Goal: Task Accomplishment & Management: Manage account settings

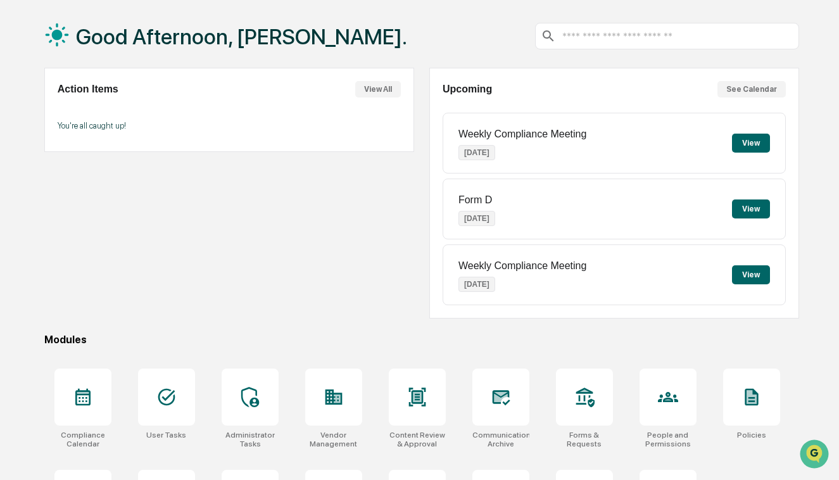
scroll to position [134, 0]
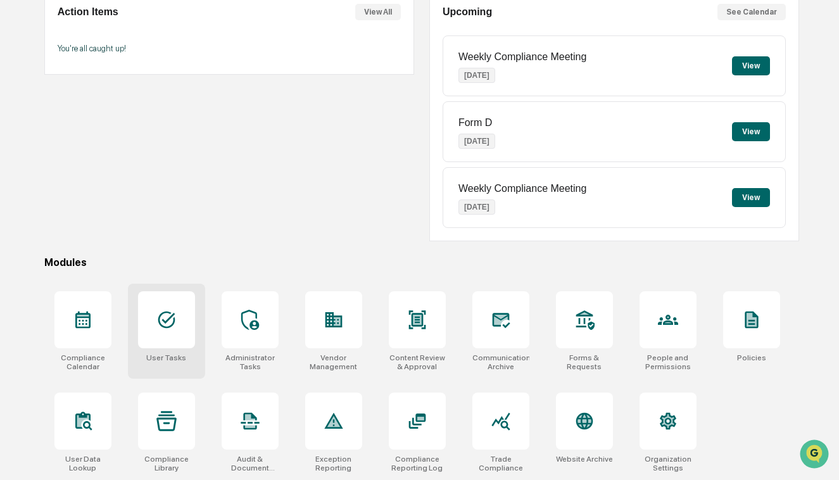
click at [179, 312] on div at bounding box center [166, 319] width 57 height 57
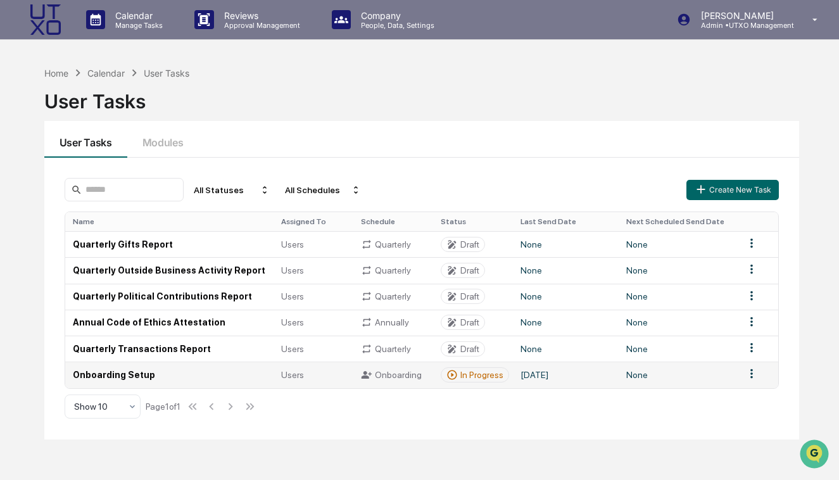
click at [171, 379] on td "Onboarding Setup" at bounding box center [169, 375] width 208 height 26
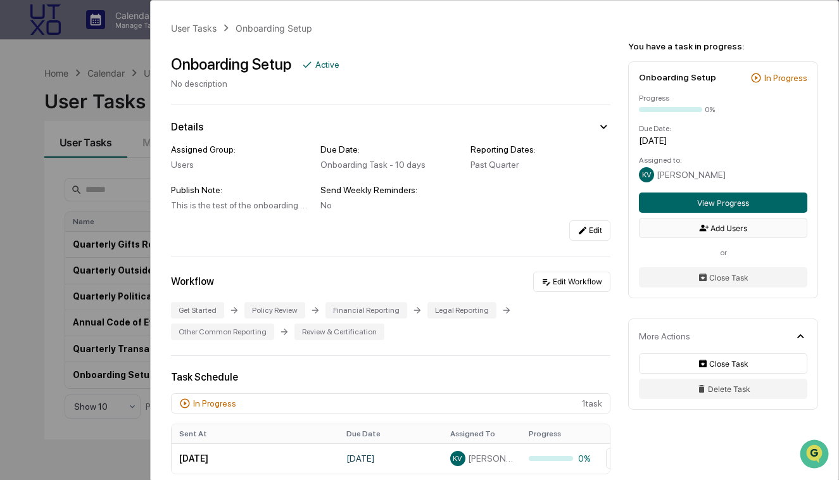
click at [722, 230] on button "Add Users" at bounding box center [723, 228] width 168 height 20
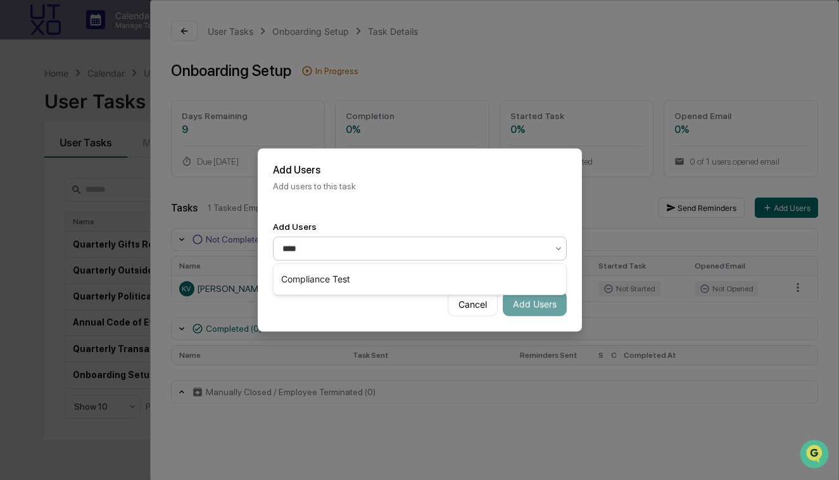
type input "*****"
click at [382, 278] on div "Compliance Test" at bounding box center [420, 279] width 293 height 25
click at [409, 200] on div "Add Users Add users to this task" at bounding box center [420, 178] width 324 height 58
click at [534, 308] on button "Add Users" at bounding box center [535, 303] width 64 height 25
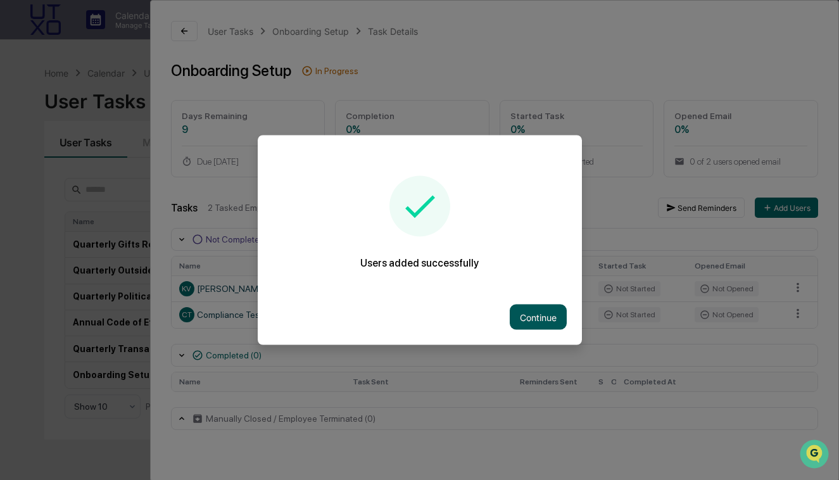
click at [533, 315] on button "Continue" at bounding box center [538, 317] width 57 height 25
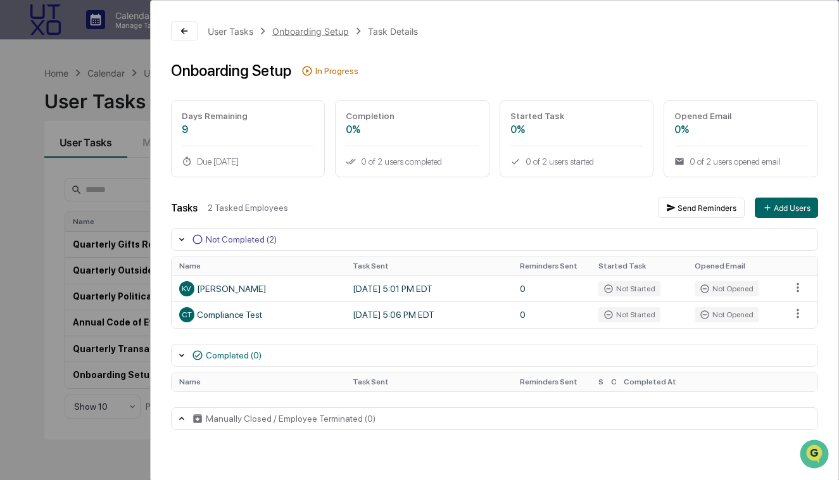
click at [301, 32] on div "Onboarding Setup" at bounding box center [310, 31] width 77 height 11
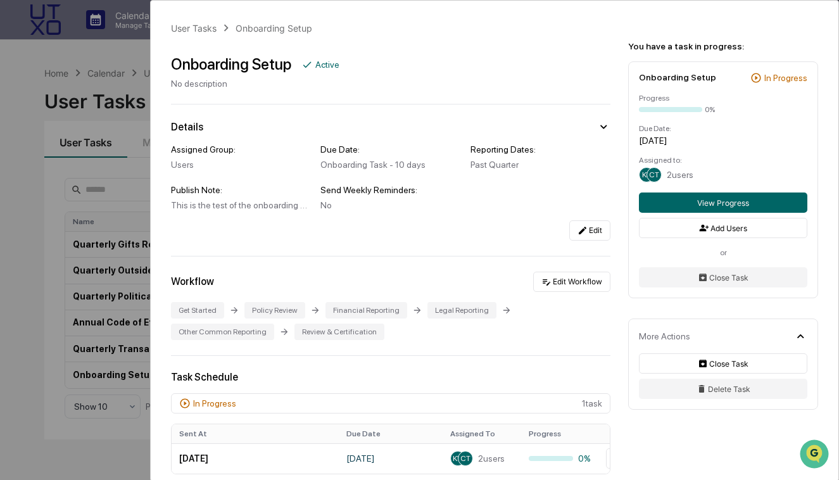
scroll to position [94, 0]
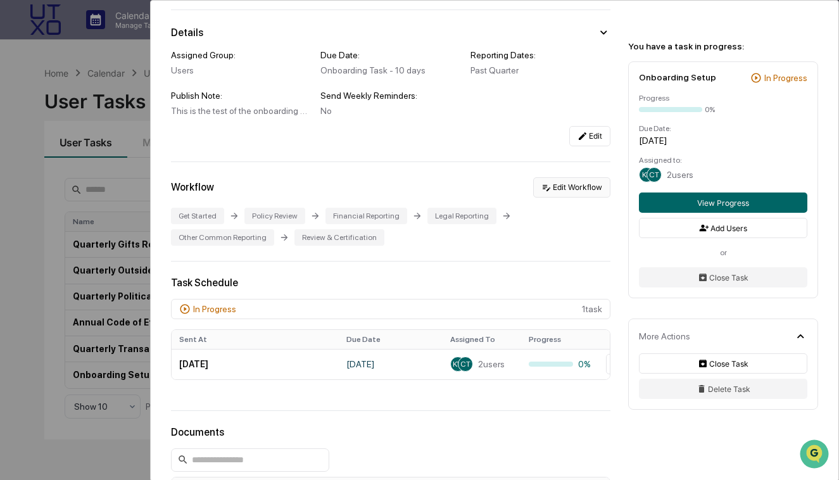
click at [573, 184] on button "Edit Workflow" at bounding box center [571, 187] width 77 height 20
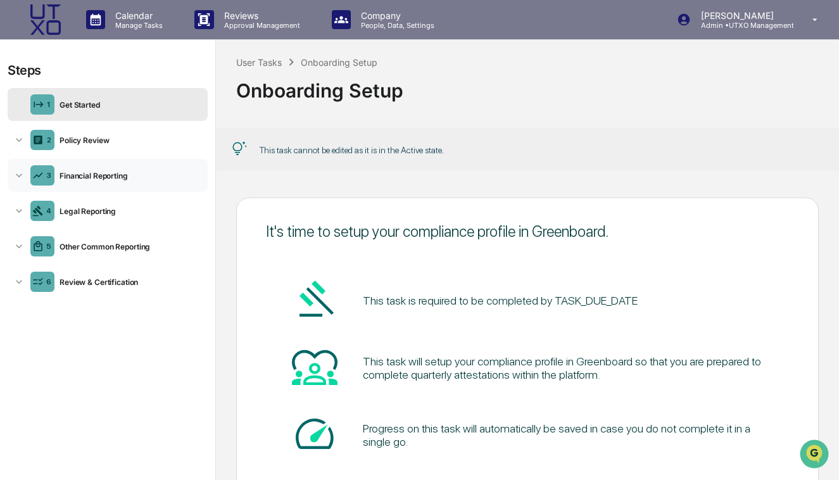
click at [20, 172] on icon at bounding box center [19, 175] width 13 height 13
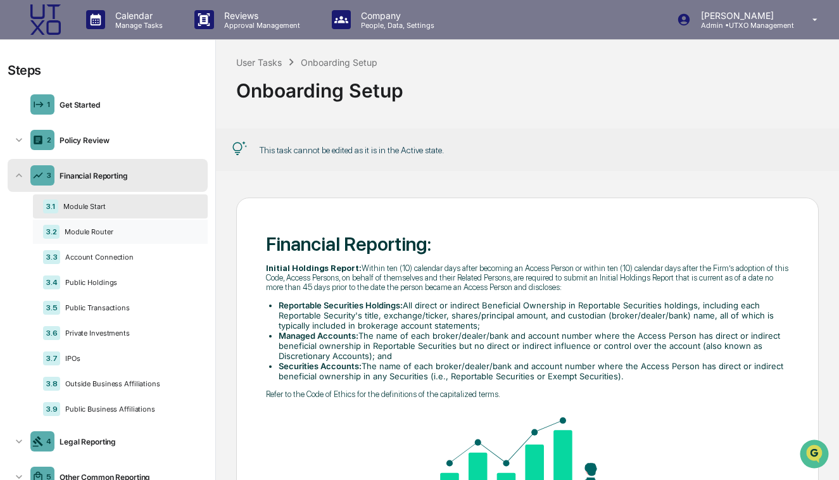
click at [105, 229] on div "Module Router" at bounding box center [129, 231] width 138 height 9
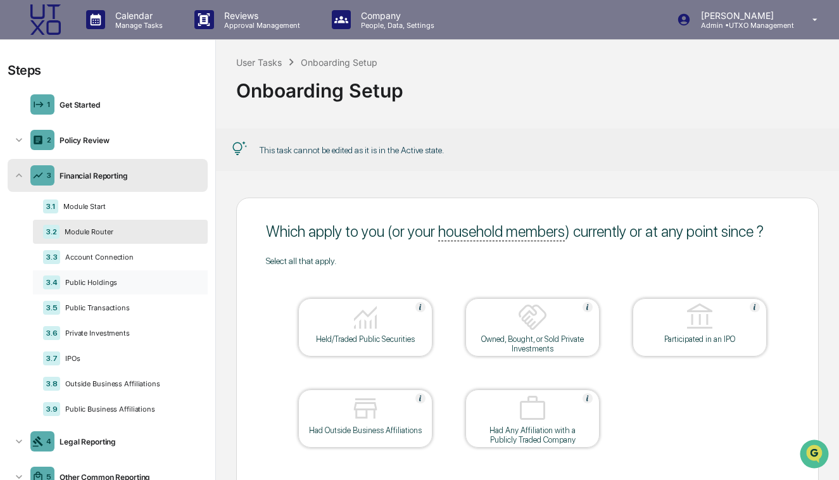
click at [115, 279] on div "Public Holdings" at bounding box center [128, 282] width 137 height 9
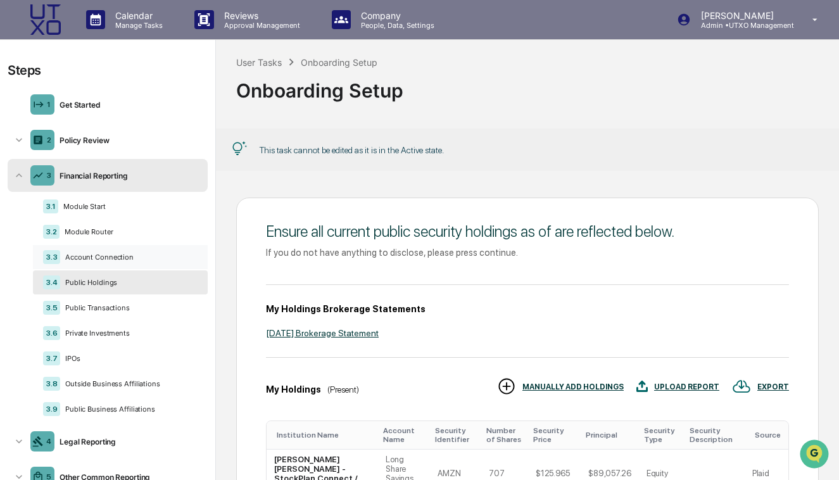
click at [127, 260] on div "Account Connection" at bounding box center [128, 257] width 137 height 9
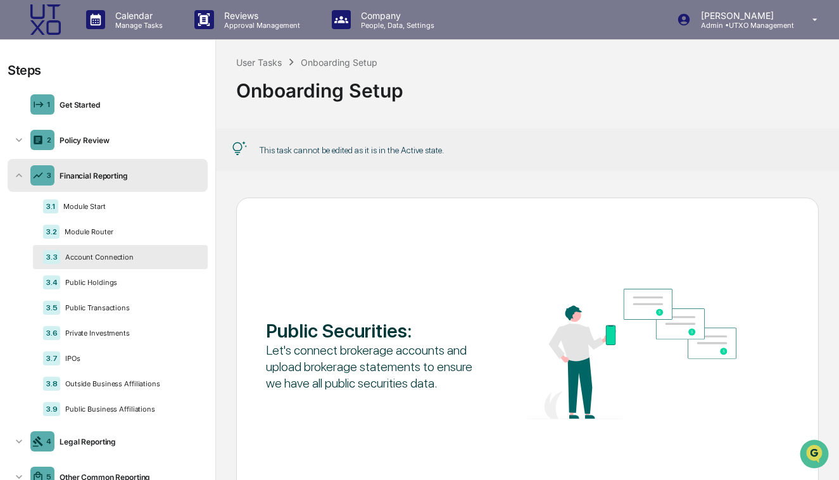
scroll to position [90, 0]
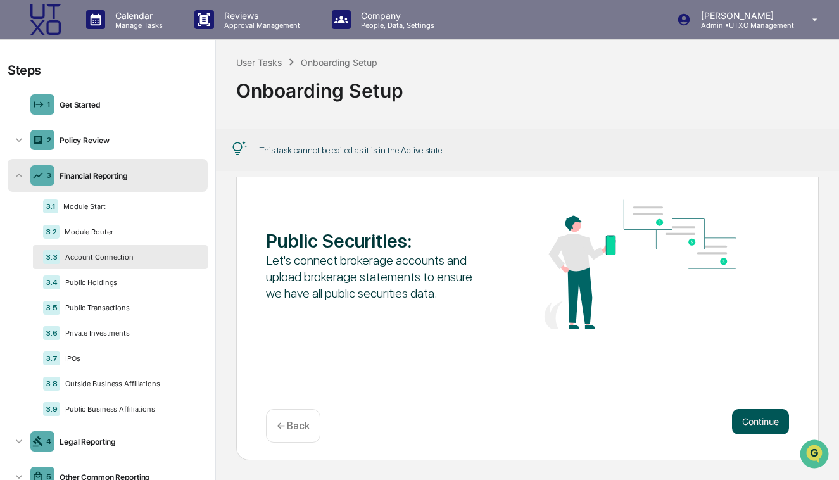
click at [773, 427] on button "Continue" at bounding box center [760, 421] width 57 height 25
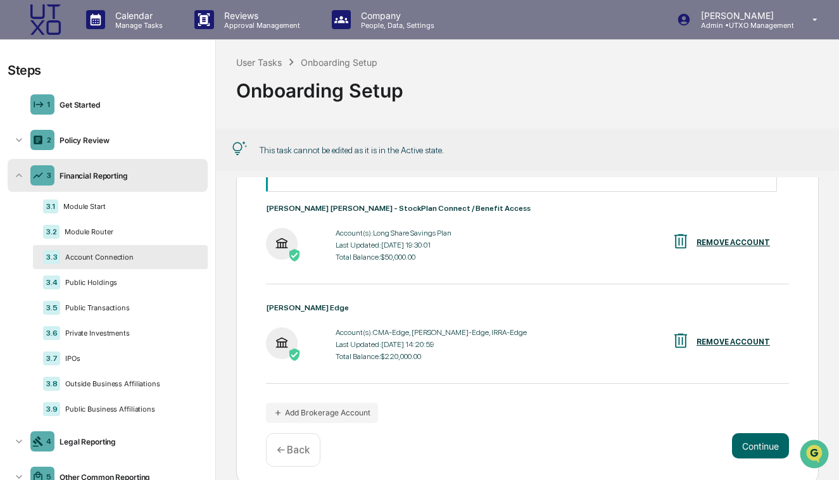
scroll to position [173, 0]
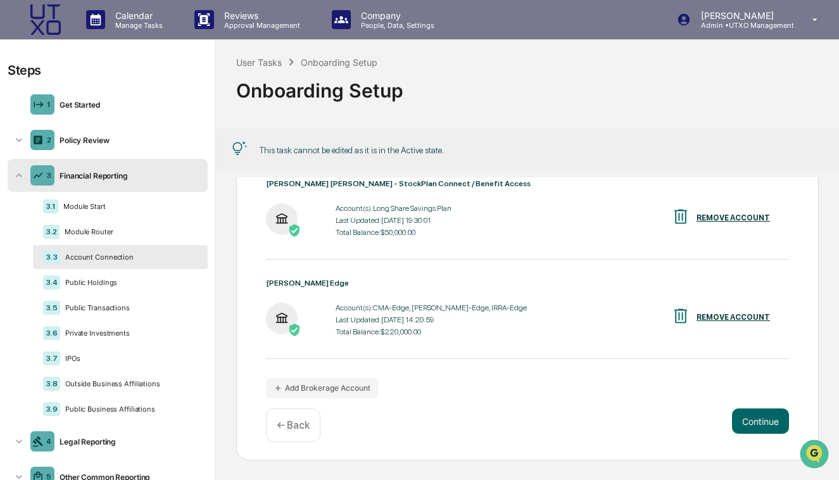
click at [760, 407] on div "Connect all brokerage accounts possible where you held/traded public securities…" at bounding box center [527, 246] width 583 height 428
click at [758, 418] on button "Continue" at bounding box center [760, 421] width 57 height 25
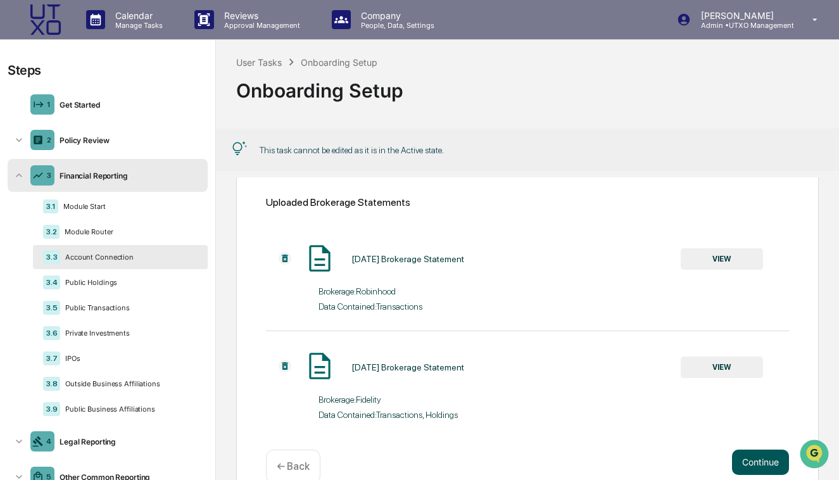
click at [750, 460] on button "Continue" at bounding box center [760, 462] width 57 height 25
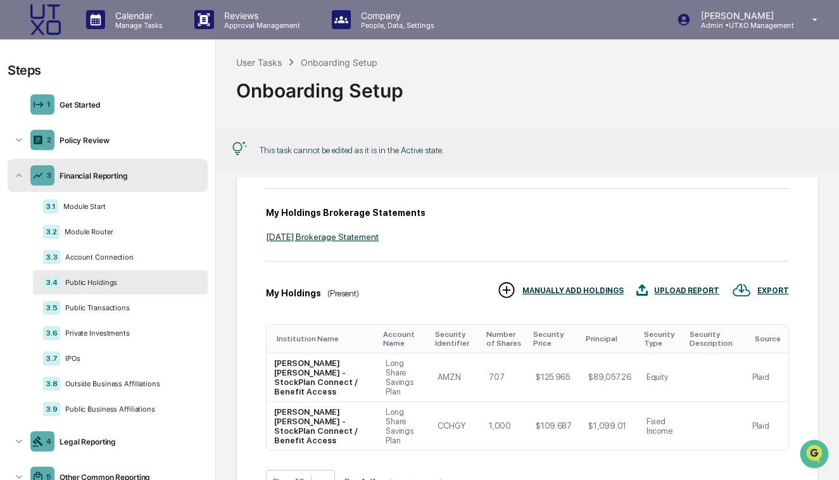
scroll to position [172, 0]
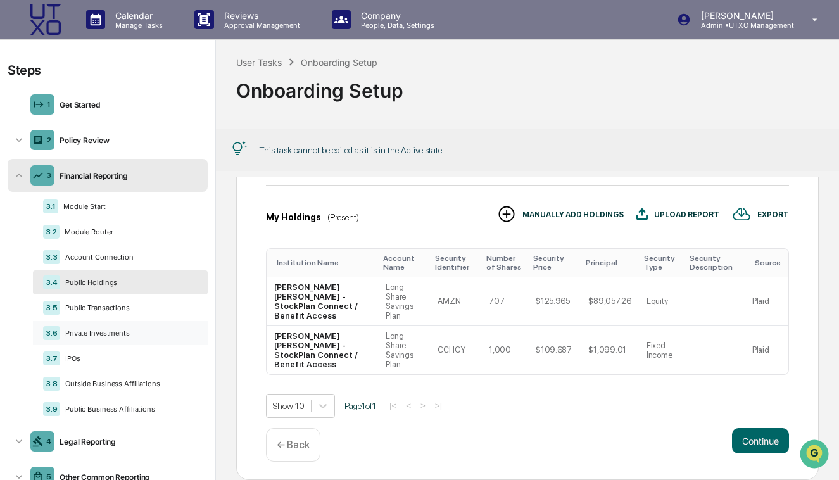
click at [90, 336] on div "Private Investments" at bounding box center [128, 333] width 137 height 9
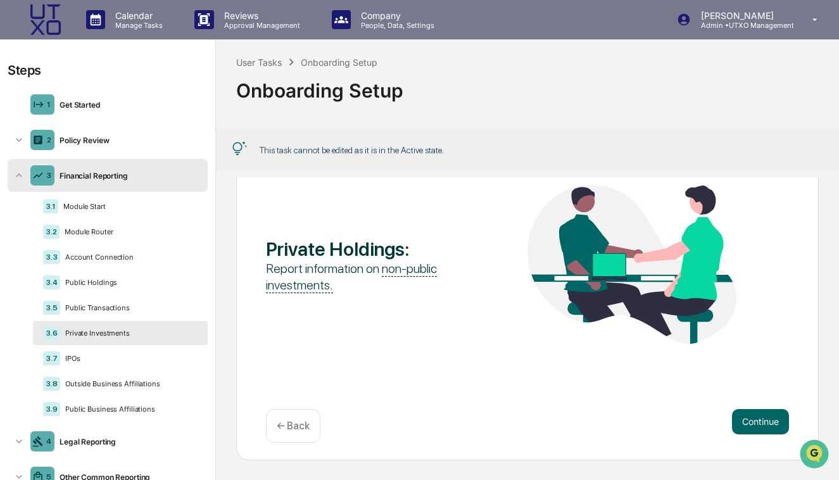
scroll to position [90, 0]
click at [255, 61] on div "User Tasks" at bounding box center [259, 62] width 46 height 11
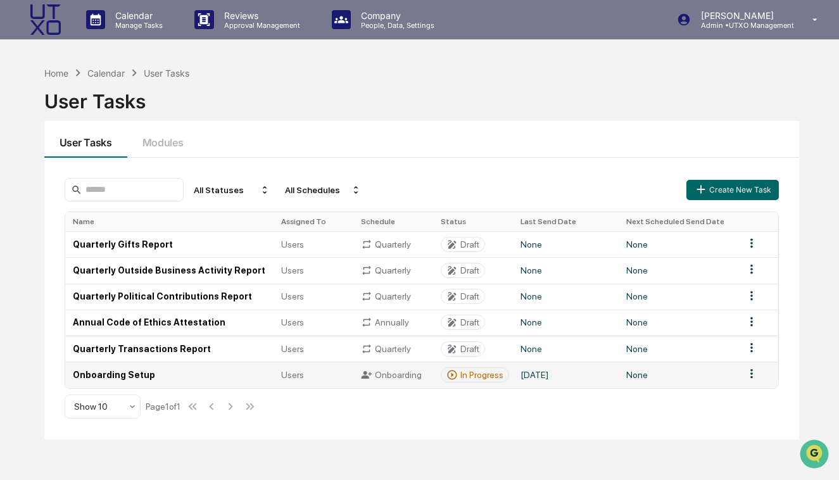
click at [329, 370] on div "Users" at bounding box center [313, 375] width 65 height 10
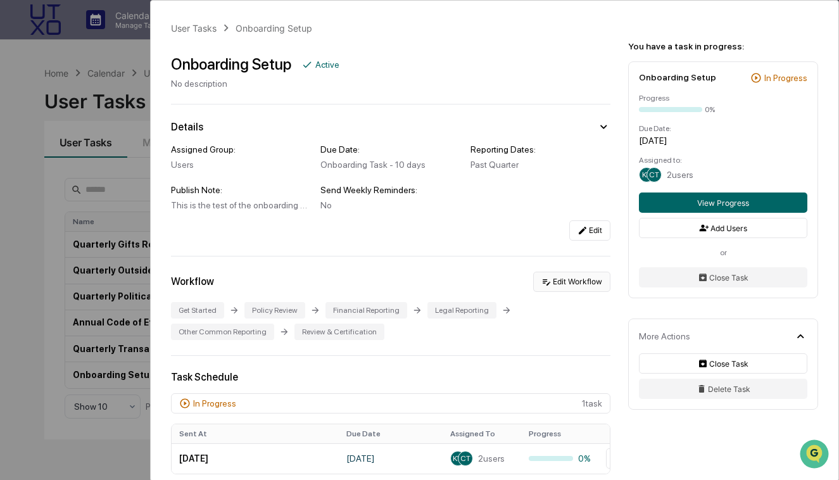
click at [558, 283] on button "Edit Workflow" at bounding box center [571, 282] width 77 height 20
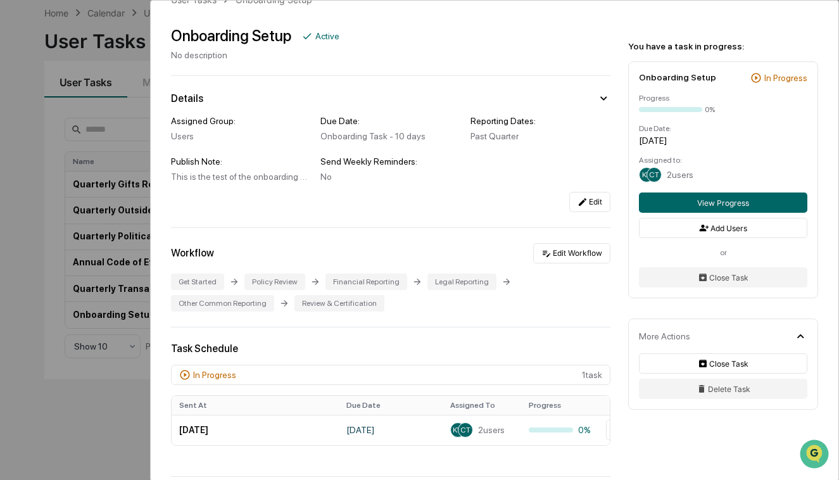
scroll to position [79, 0]
